Goal: Task Accomplishment & Management: Understand process/instructions

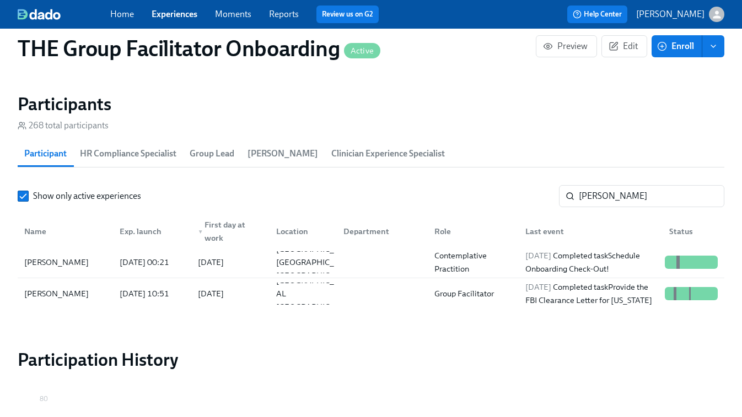
scroll to position [0, 15659]
click at [175, 11] on link "Experiences" at bounding box center [175, 14] width 46 height 10
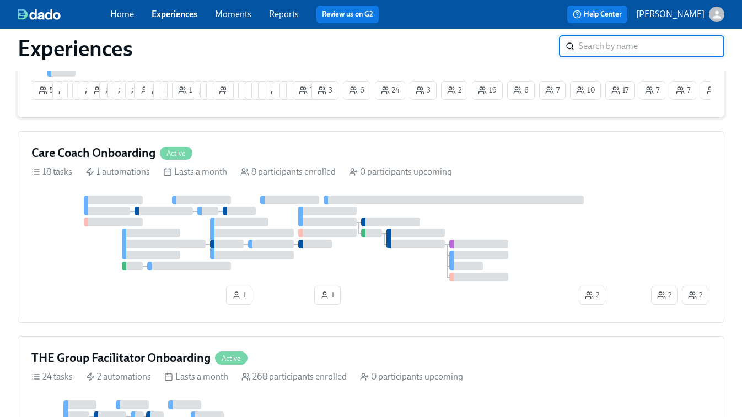
scroll to position [264, 0]
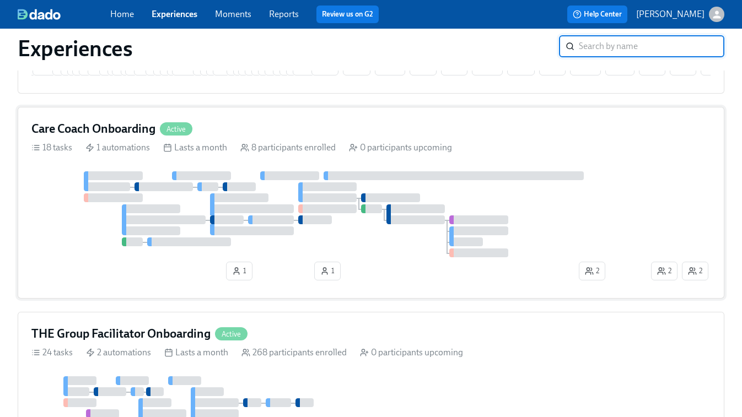
click at [482, 194] on div at bounding box center [339, 214] width 617 height 86
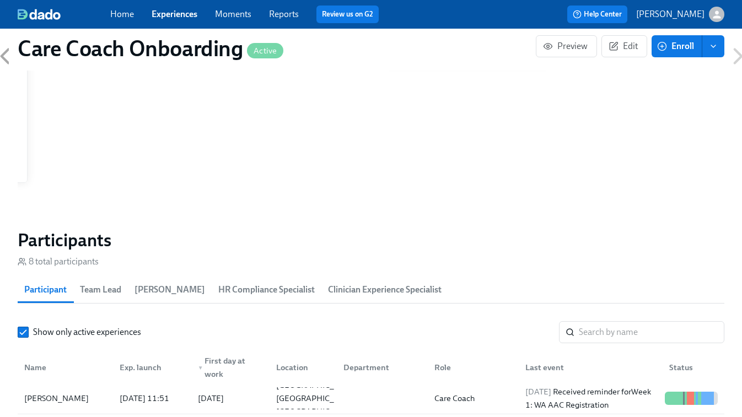
scroll to position [804, 0]
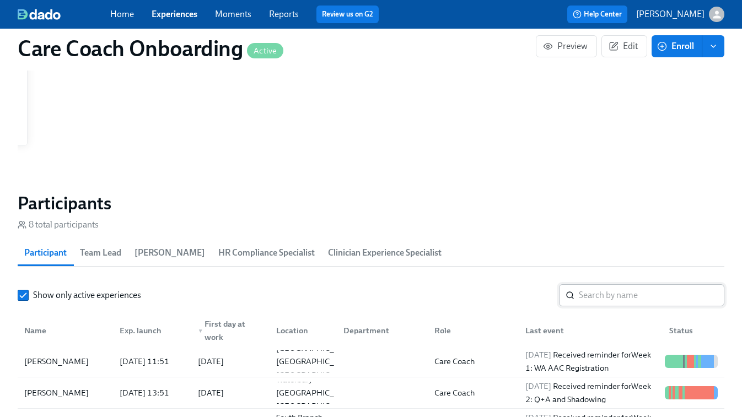
click at [599, 292] on input "search" at bounding box center [652, 295] width 146 height 22
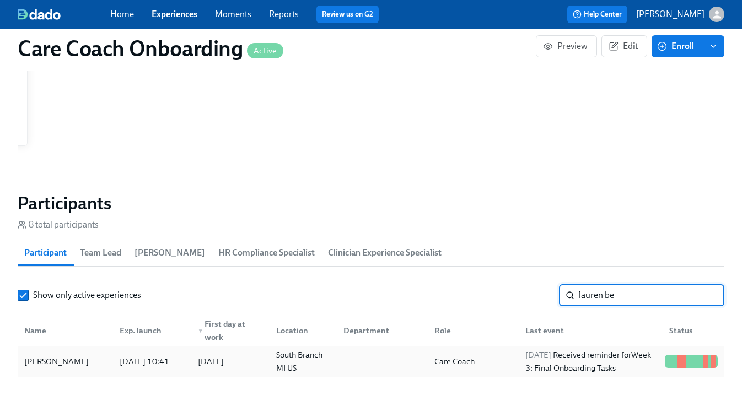
type input "lauren be"
click at [566, 363] on div "[DATE] Received reminder for Week 3: Final Onboarding Tasks" at bounding box center [590, 361] width 139 height 26
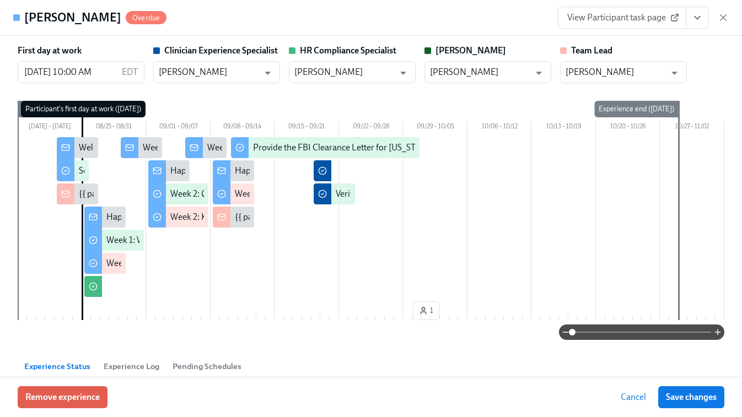
click at [623, 21] on span "View Participant task page" at bounding box center [622, 17] width 110 height 11
click at [669, 21] on icon "button" at bounding box center [723, 17] width 11 height 11
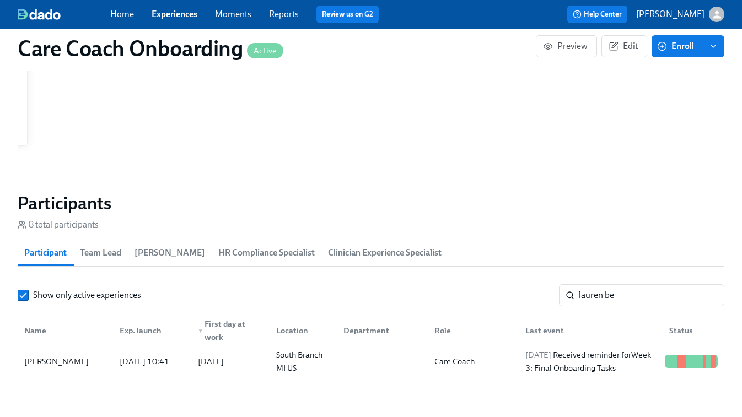
click at [170, 20] on span "Experiences" at bounding box center [175, 14] width 46 height 12
click at [172, 15] on link "Experiences" at bounding box center [175, 14] width 46 height 10
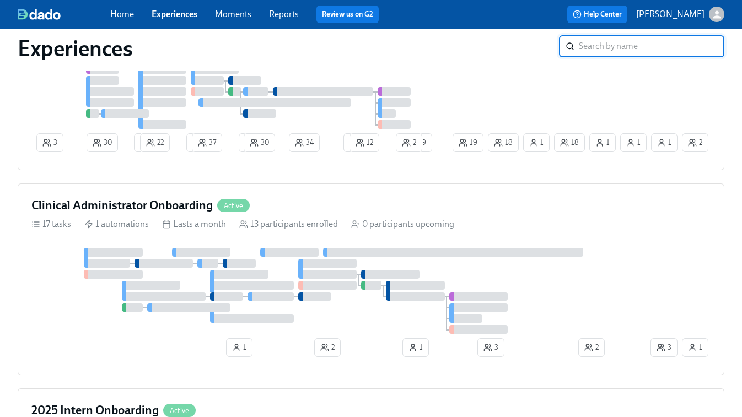
scroll to position [609, 0]
click at [444, 252] on div at bounding box center [453, 252] width 260 height 9
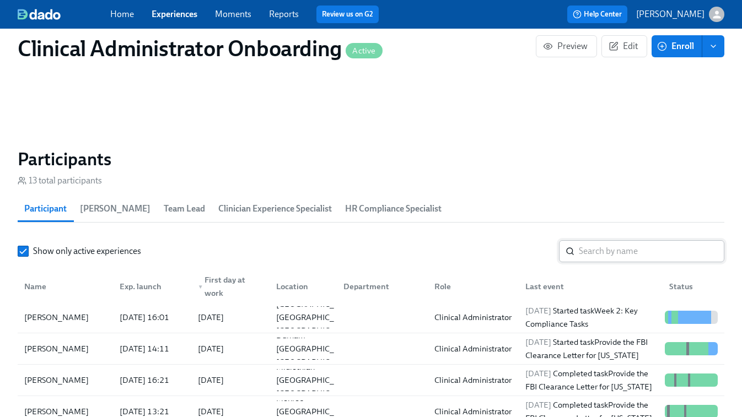
scroll to position [843, 0]
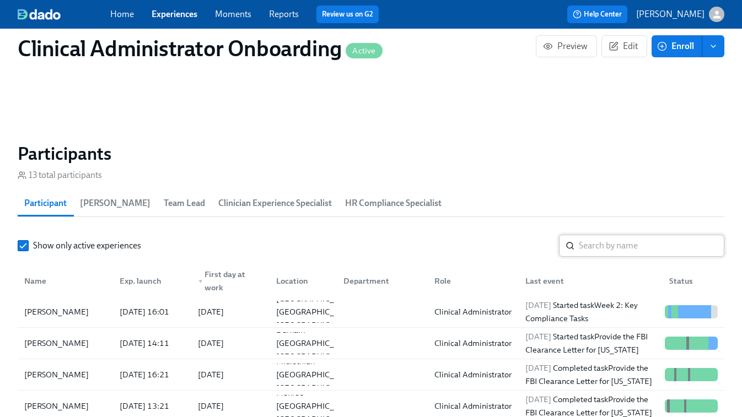
click at [569, 256] on div "​" at bounding box center [641, 246] width 165 height 22
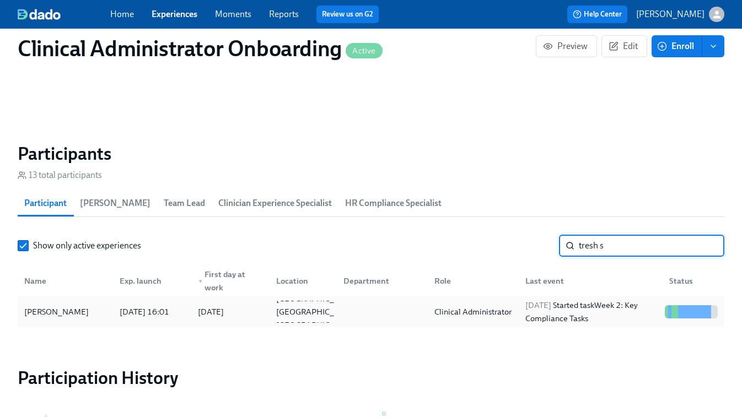
type input "tresh s"
click at [504, 313] on div "Clinical Administrator" at bounding box center [473, 311] width 86 height 13
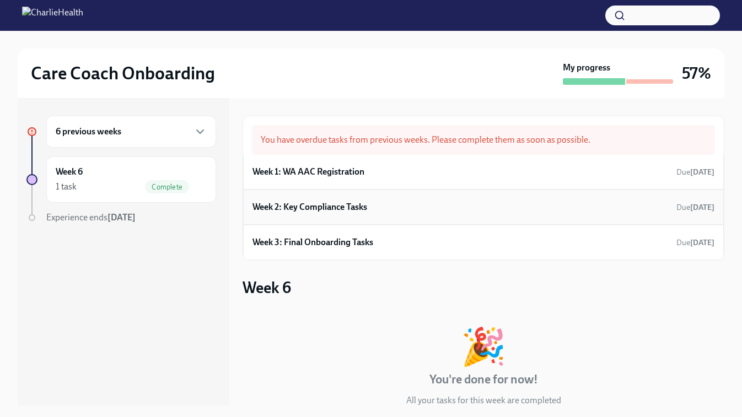
click at [334, 211] on h6 "Week 2: Key Compliance Tasks" at bounding box center [309, 207] width 115 height 12
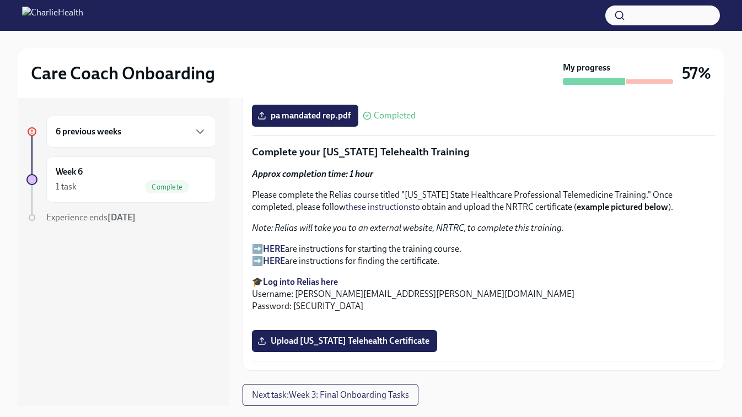
scroll to position [1219, 0]
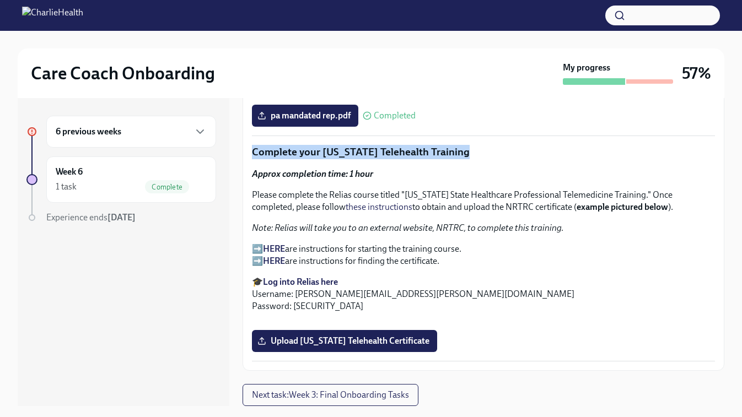
drag, startPoint x: 252, startPoint y: 163, endPoint x: 499, endPoint y: 164, distance: 246.4
click at [499, 159] on p "Complete your [US_STATE] Telehealth Training" at bounding box center [483, 152] width 463 height 14
copy p "Complete your [US_STATE] Telehealth Training"
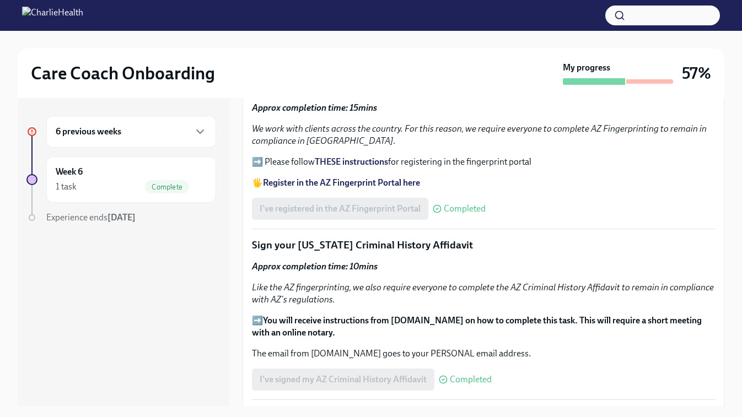
scroll to position [0, 0]
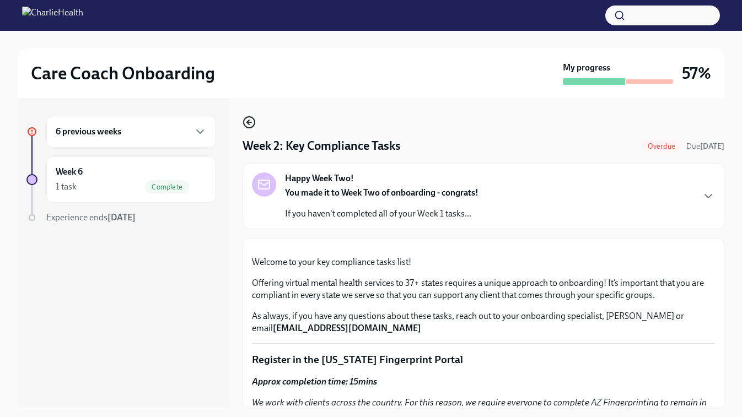
click at [245, 120] on icon "button" at bounding box center [249, 122] width 13 height 13
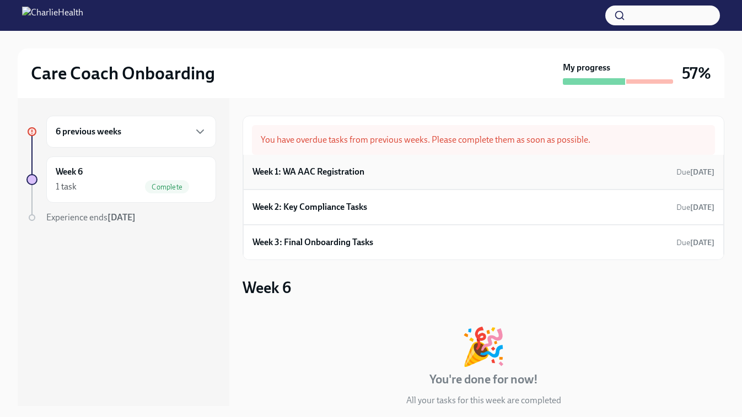
click at [311, 172] on h6 "Week 1: WA AAC Registration" at bounding box center [308, 172] width 112 height 12
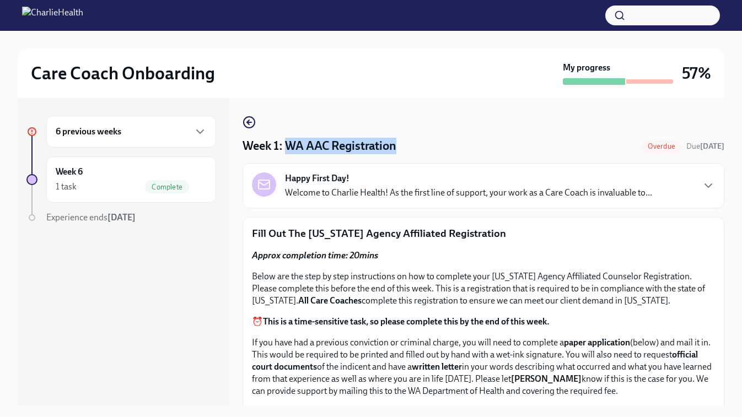
drag, startPoint x: 289, startPoint y: 145, endPoint x: 399, endPoint y: 148, distance: 110.3
click at [399, 148] on div "Week 1: WA AAC Registration Overdue Due Aug 30th" at bounding box center [484, 146] width 482 height 17
copy h4 "WA AAC Registration"
